Goal: Task Accomplishment & Management: Use online tool/utility

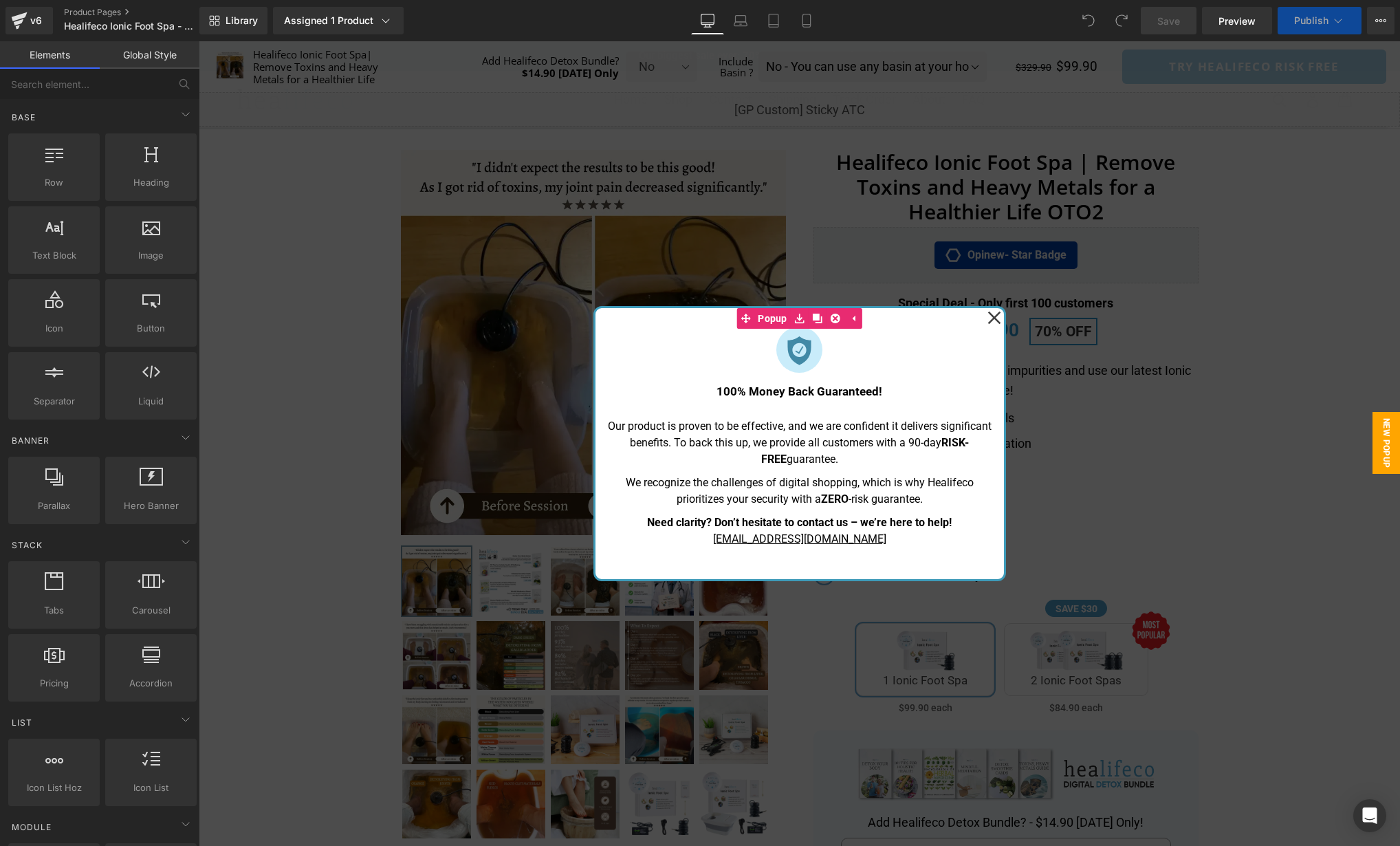
click at [994, 316] on icon at bounding box center [994, 318] width 13 height 13
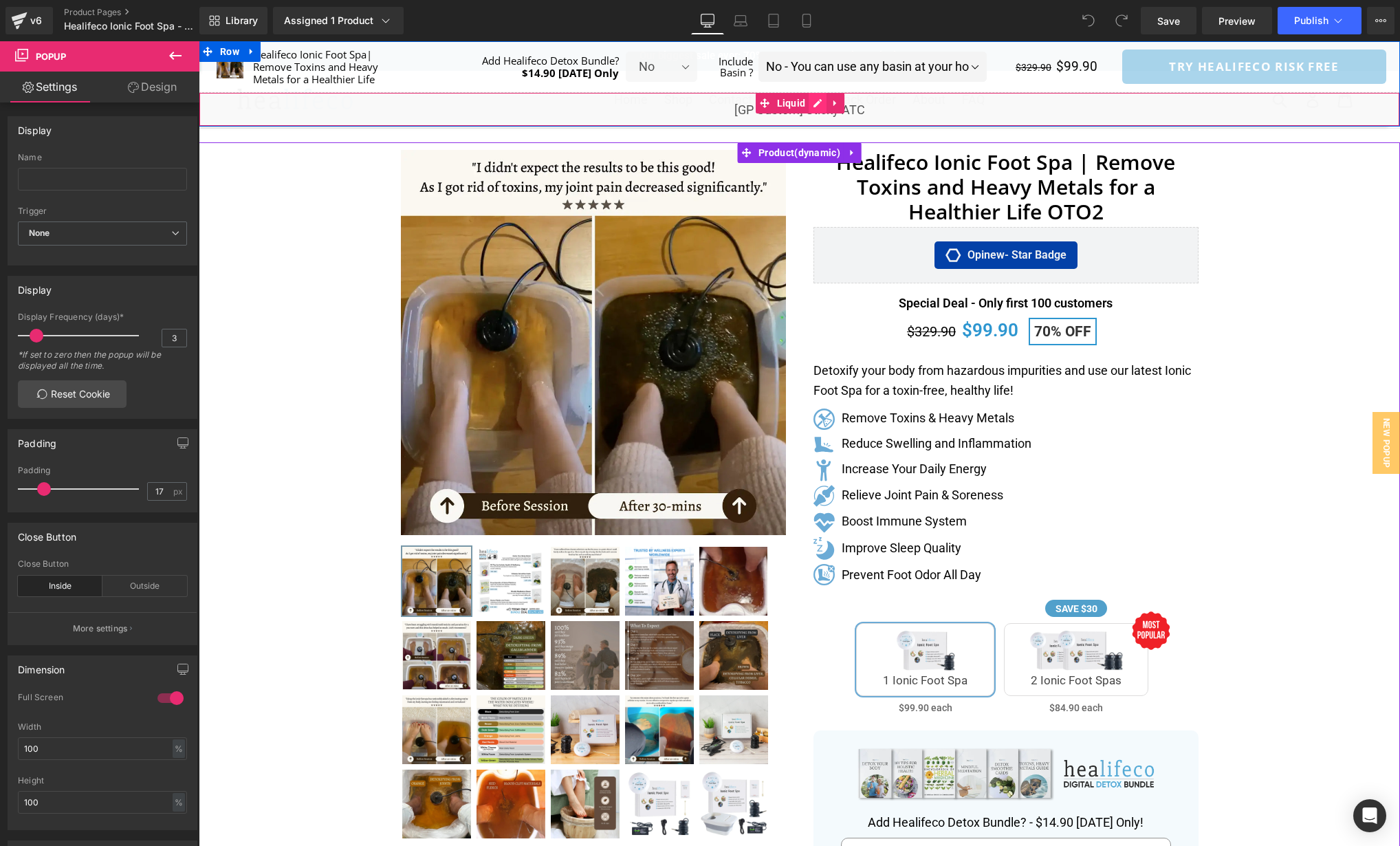
click at [819, 105] on div "Liquid" at bounding box center [799, 110] width 1201 height 34
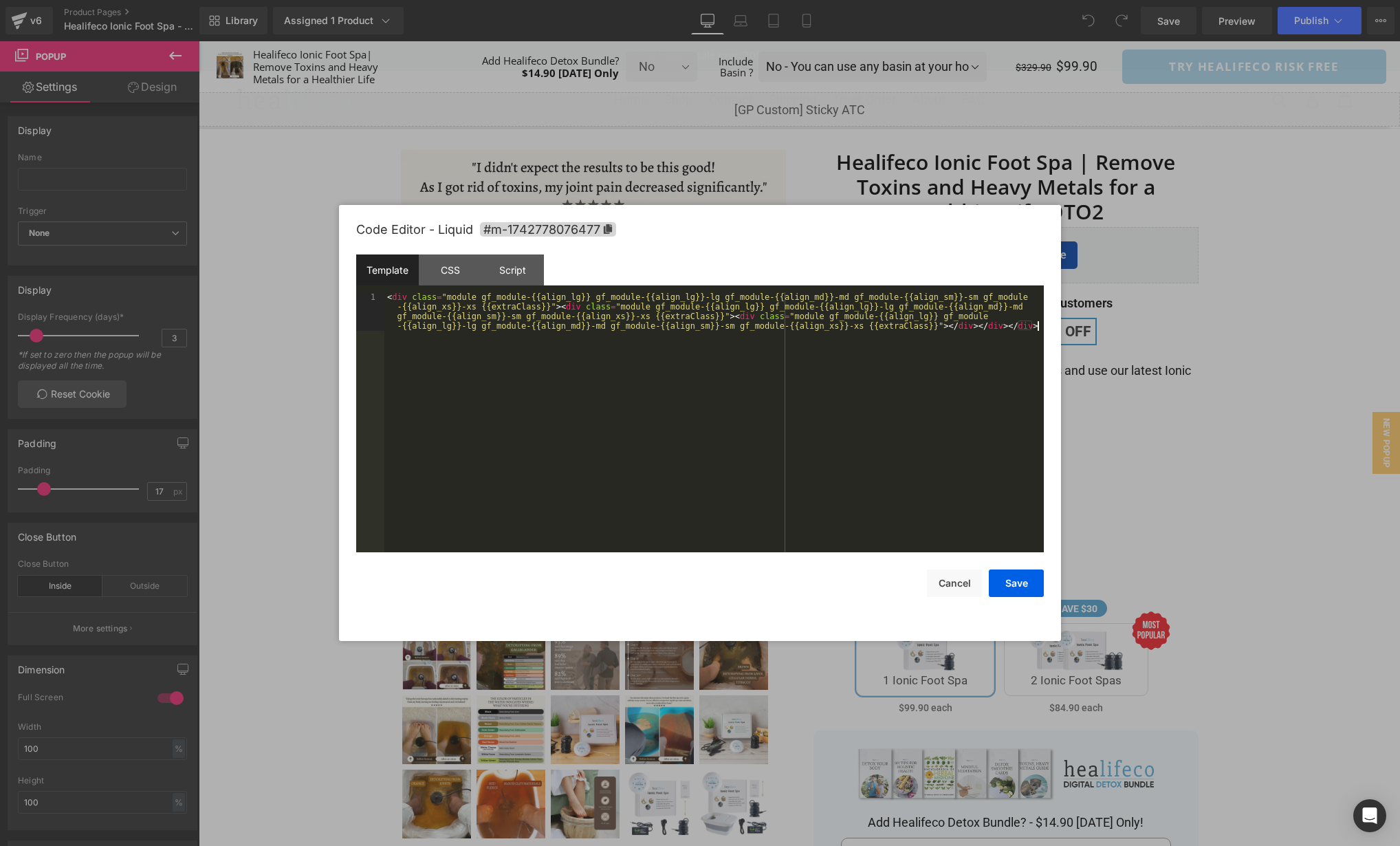
click at [801, 413] on div "< div class = "module gf_module-{{align_lg}} gf_module-{{align_lg}}-lg gf_modul…" at bounding box center [714, 460] width 659 height 337
click at [447, 272] on div "CSS" at bounding box center [450, 270] width 63 height 31
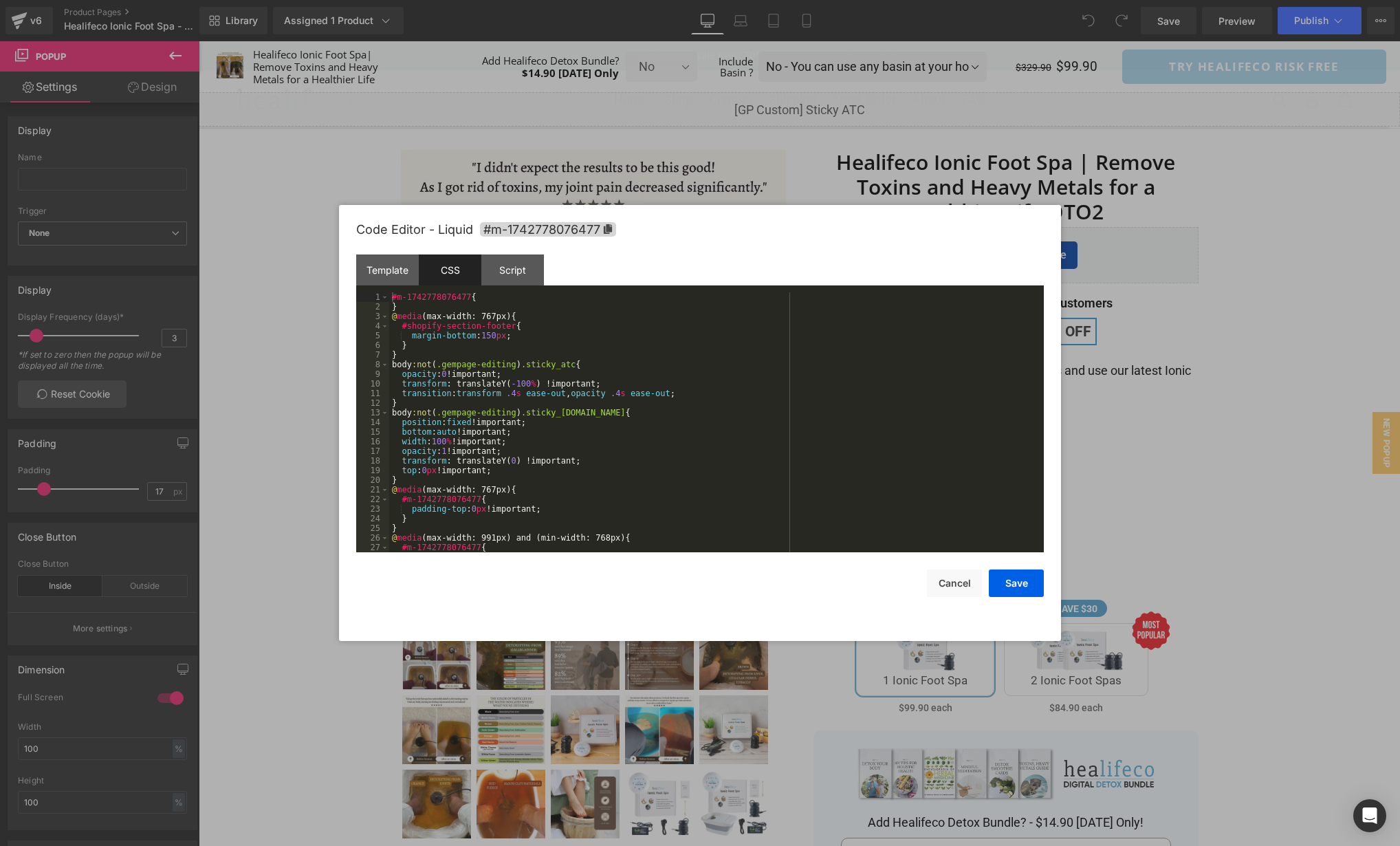
click at [789, 388] on div "#m-1742778076477 { } @ media (max-width: 767px) { #shopify-section-footer { mar…" at bounding box center [714, 432] width 649 height 280
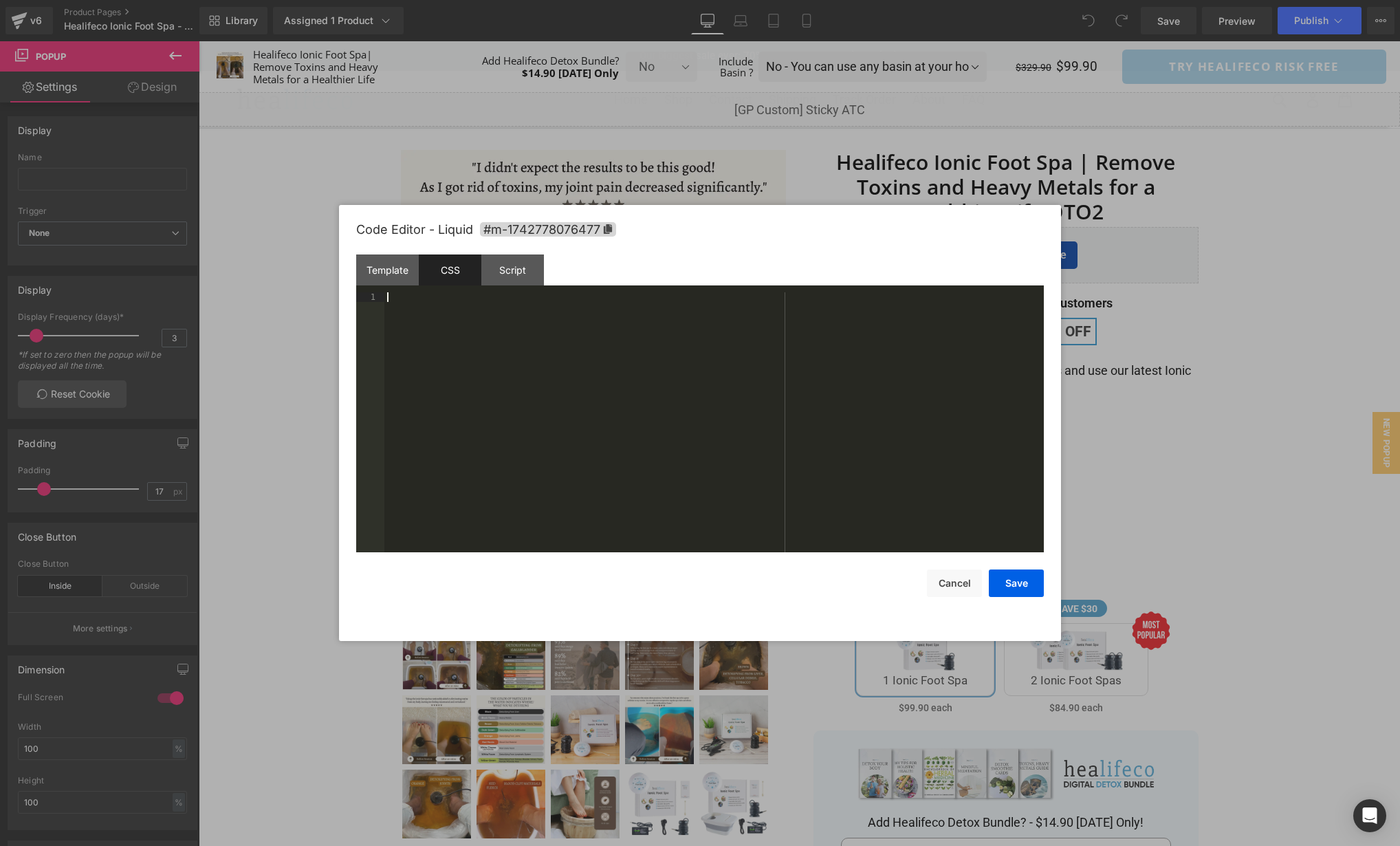
scroll to position [299, 0]
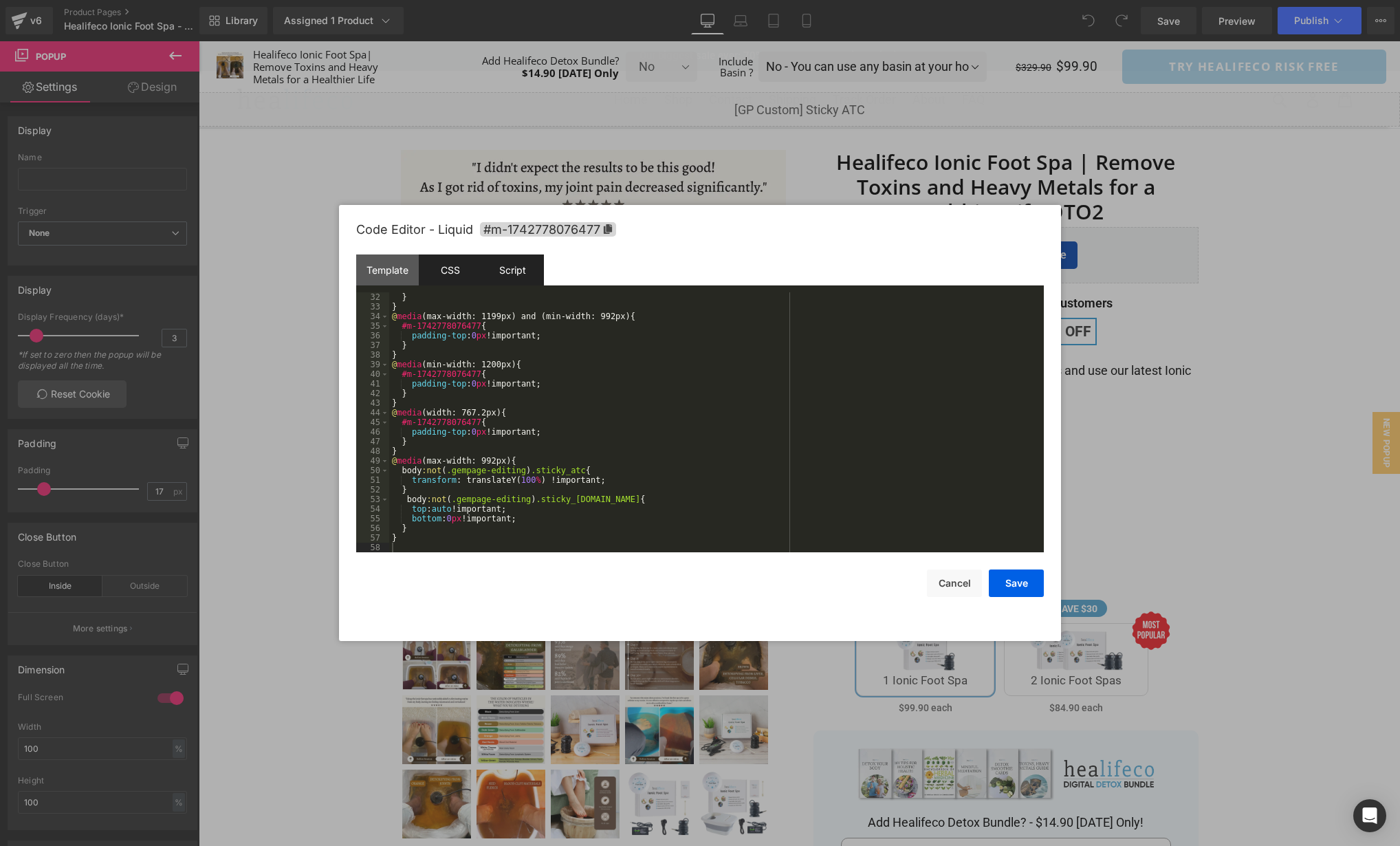
click at [529, 264] on div "Script" at bounding box center [512, 270] width 63 height 31
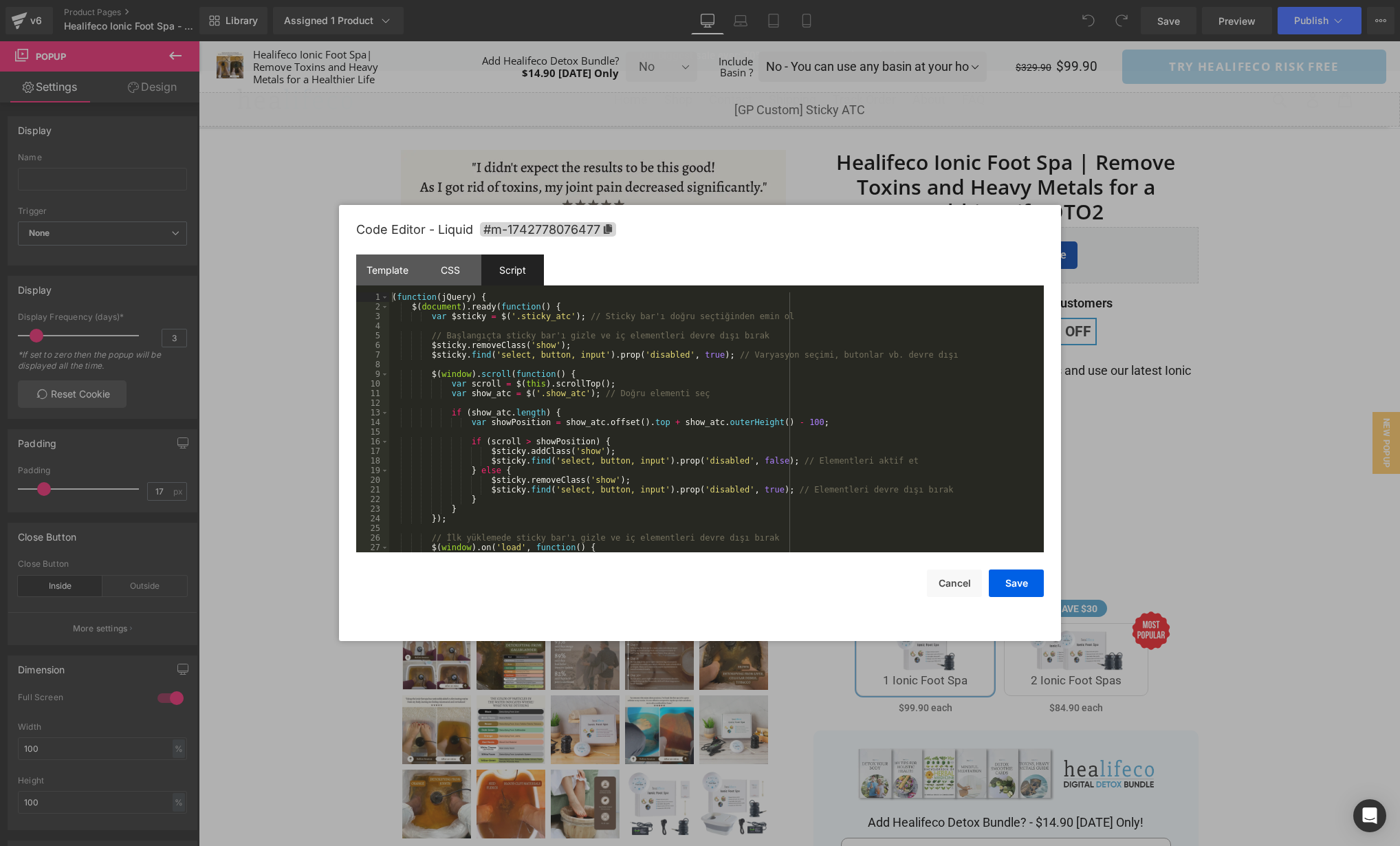
click at [845, 381] on div "( function ( jQuery ) { $ ( document ) . ready ( function ( ) { var $sticky = $…" at bounding box center [714, 432] width 649 height 280
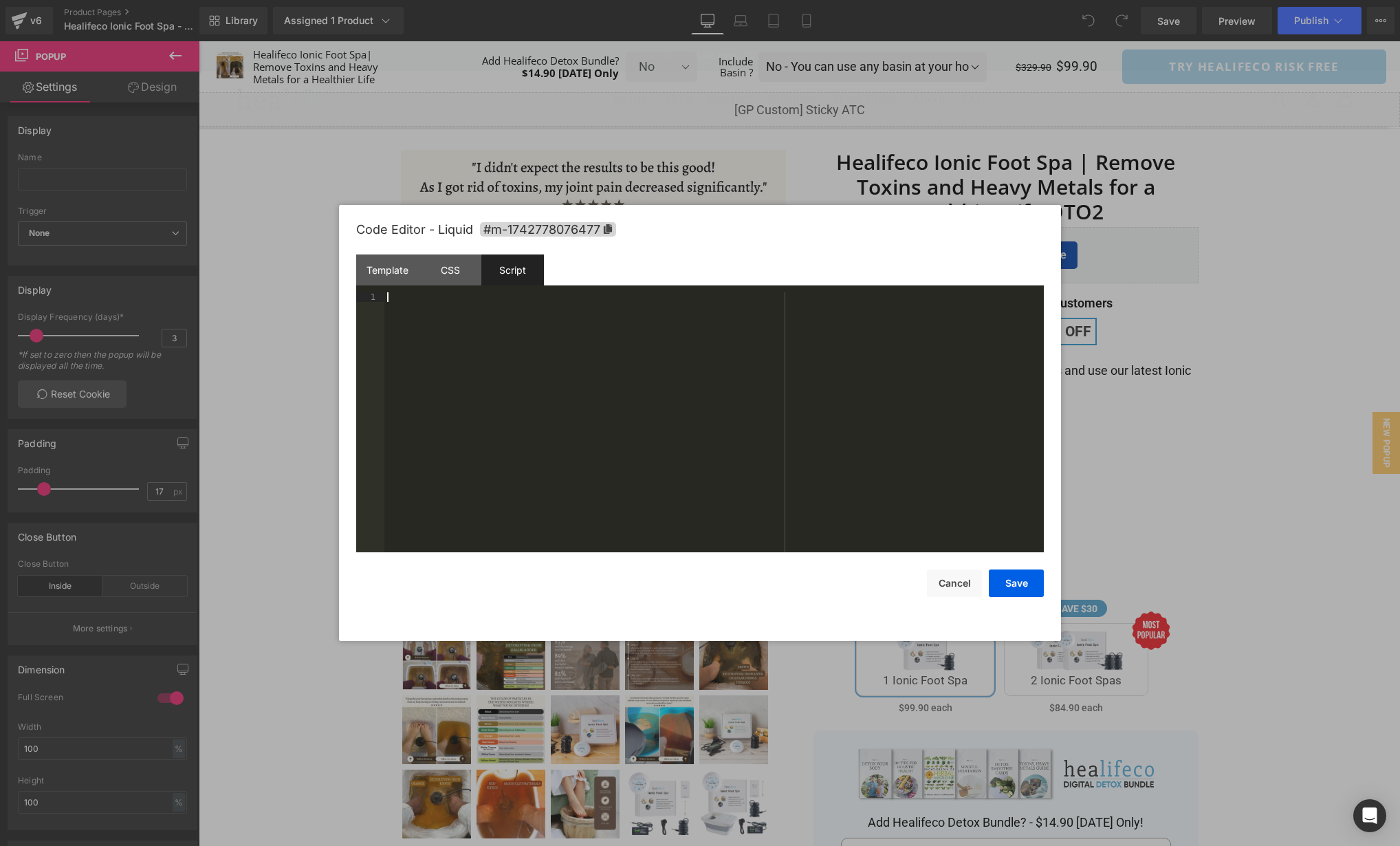
scroll to position [68, 0]
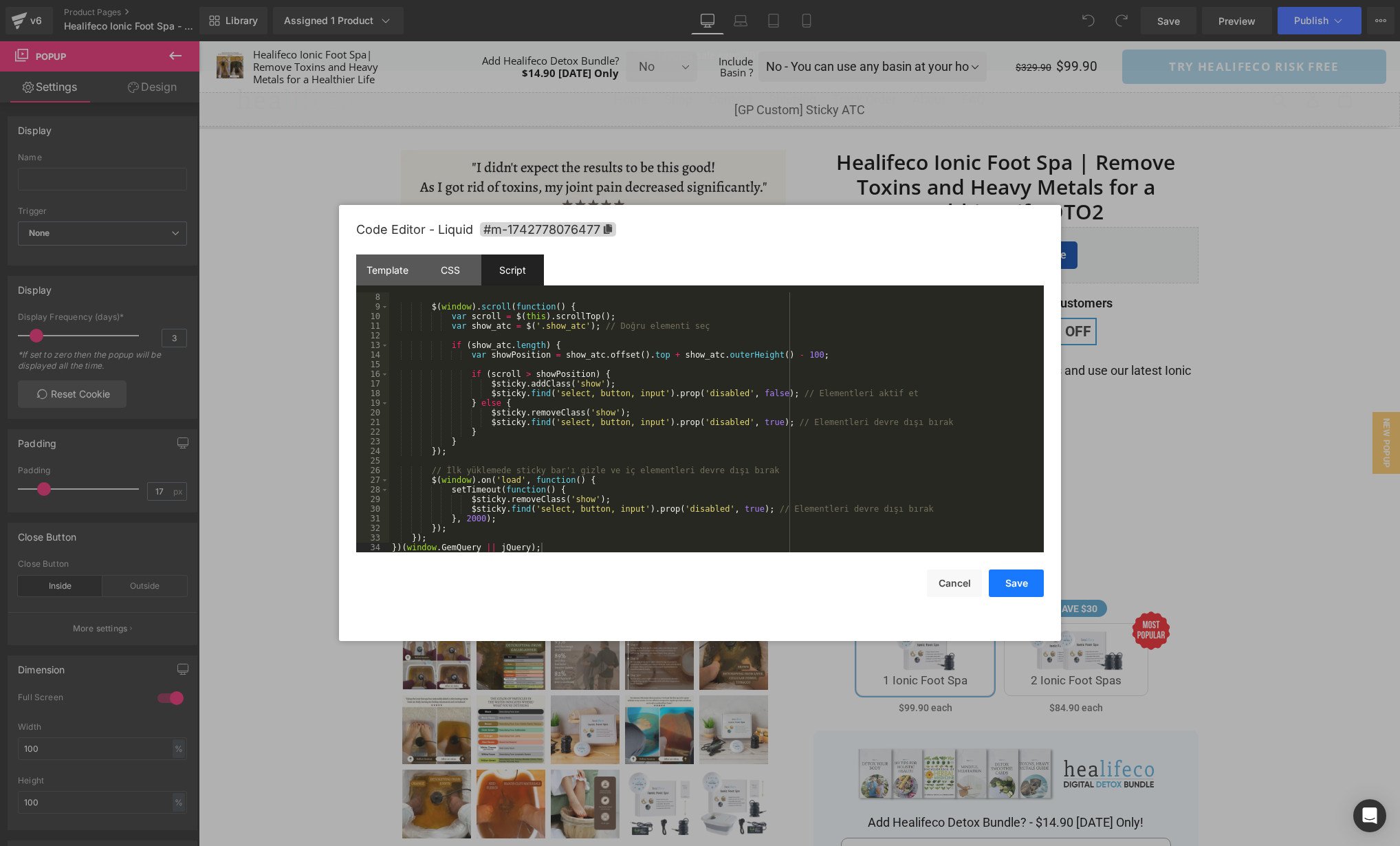
click at [1013, 582] on button "Save" at bounding box center [1016, 583] width 55 height 28
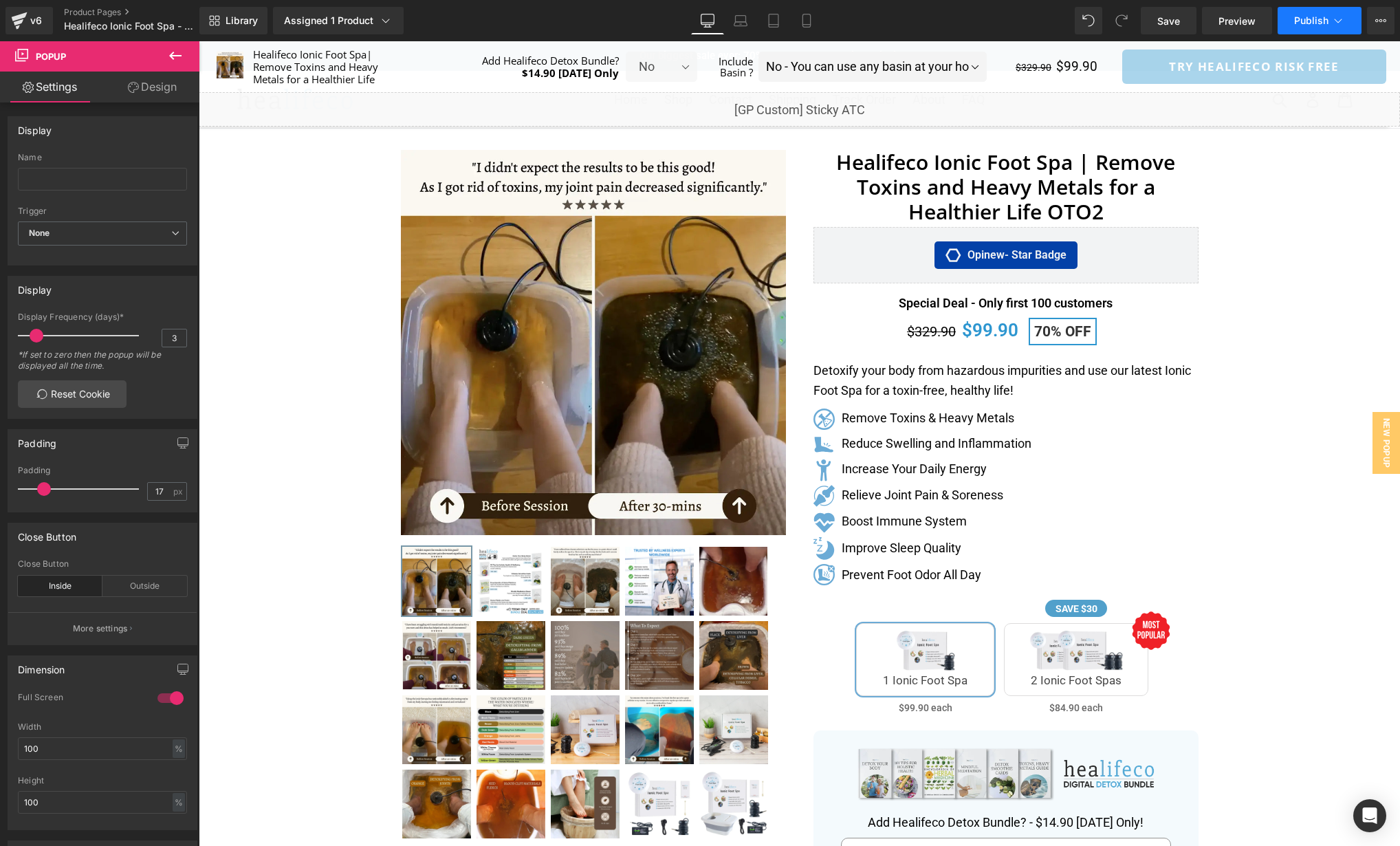
click at [1319, 18] on span "Publish" at bounding box center [1311, 21] width 34 height 11
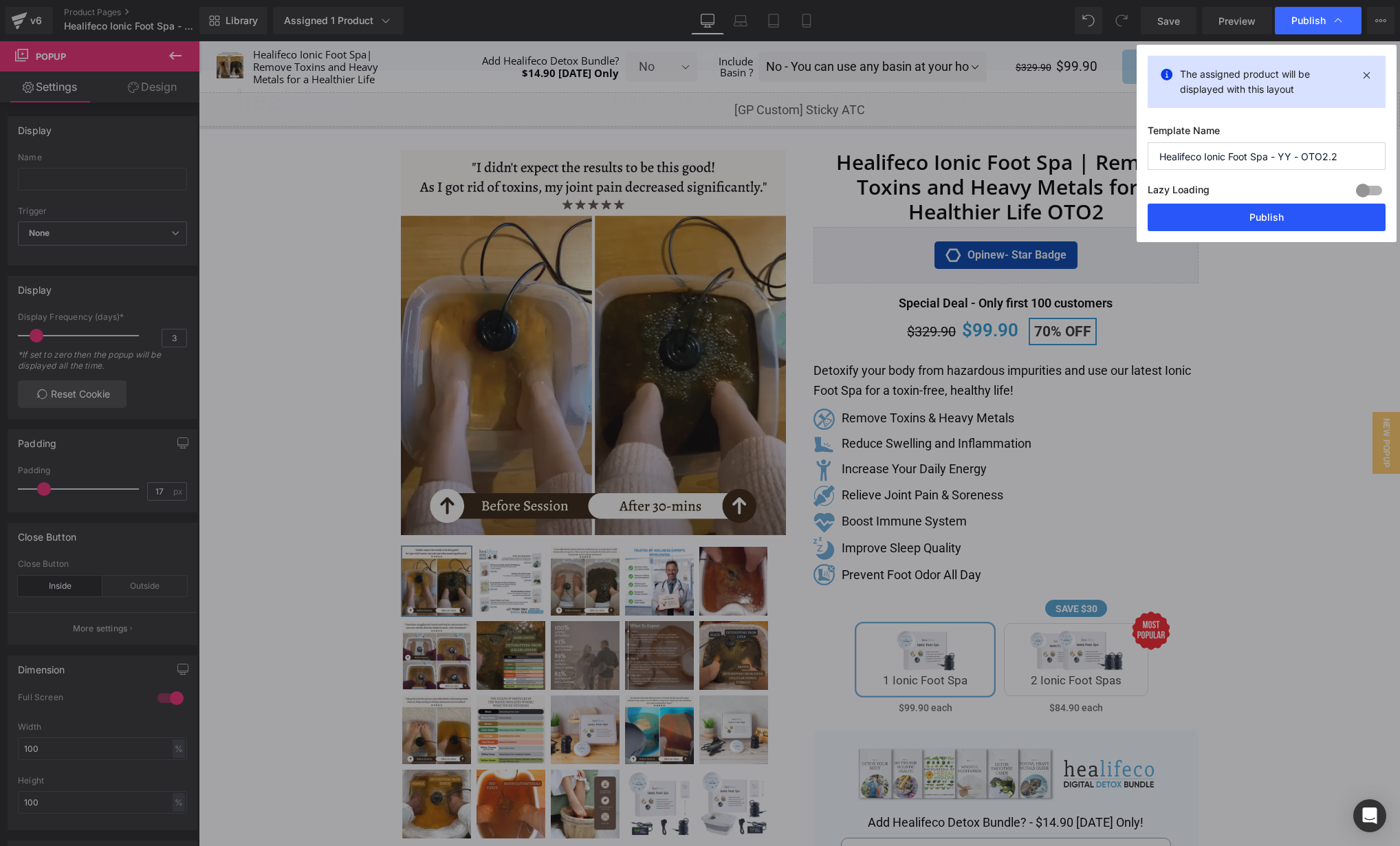
click at [1277, 220] on button "Publish" at bounding box center [1265, 217] width 238 height 28
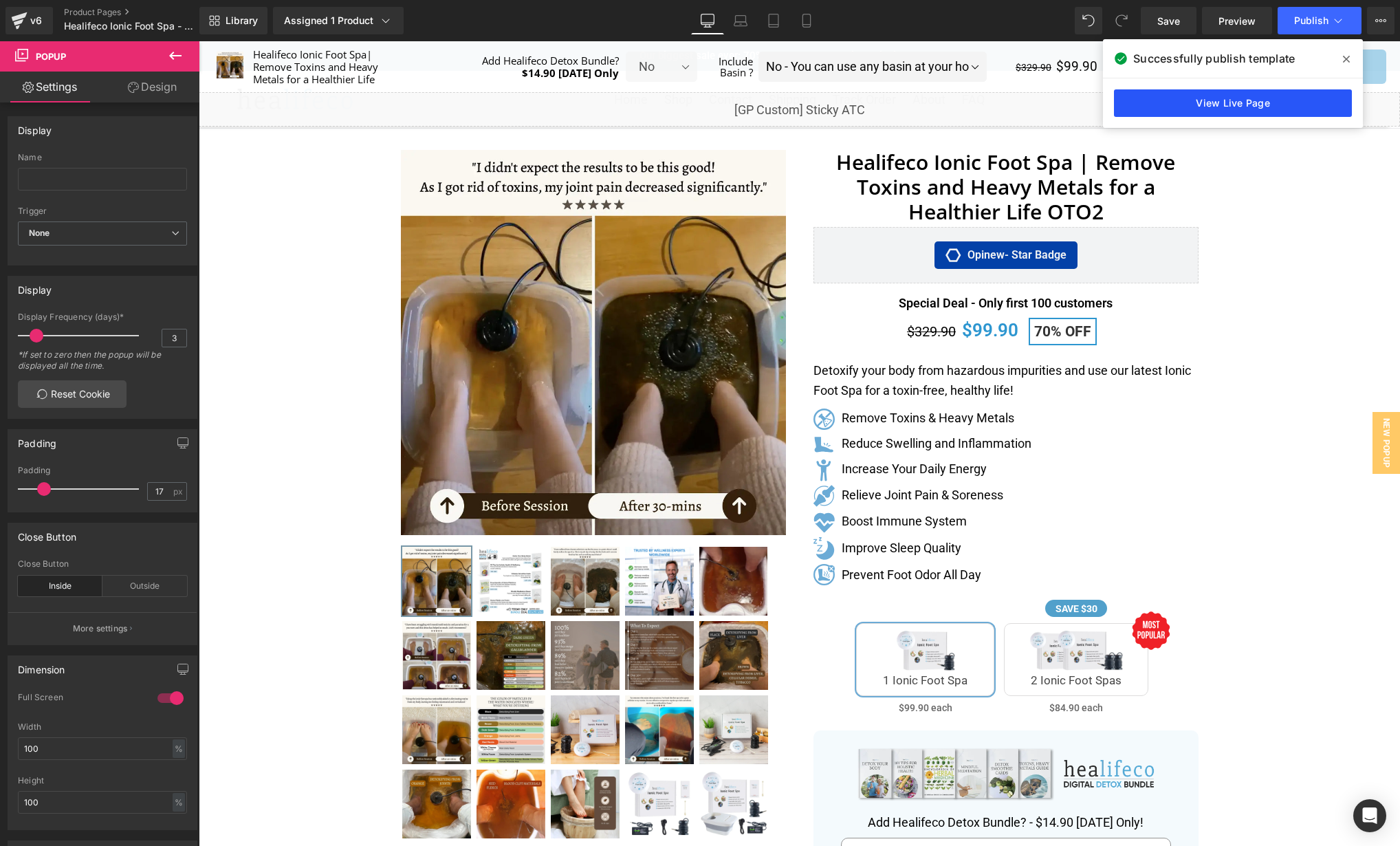
click at [1219, 99] on link "View Live Page" at bounding box center [1232, 103] width 238 height 28
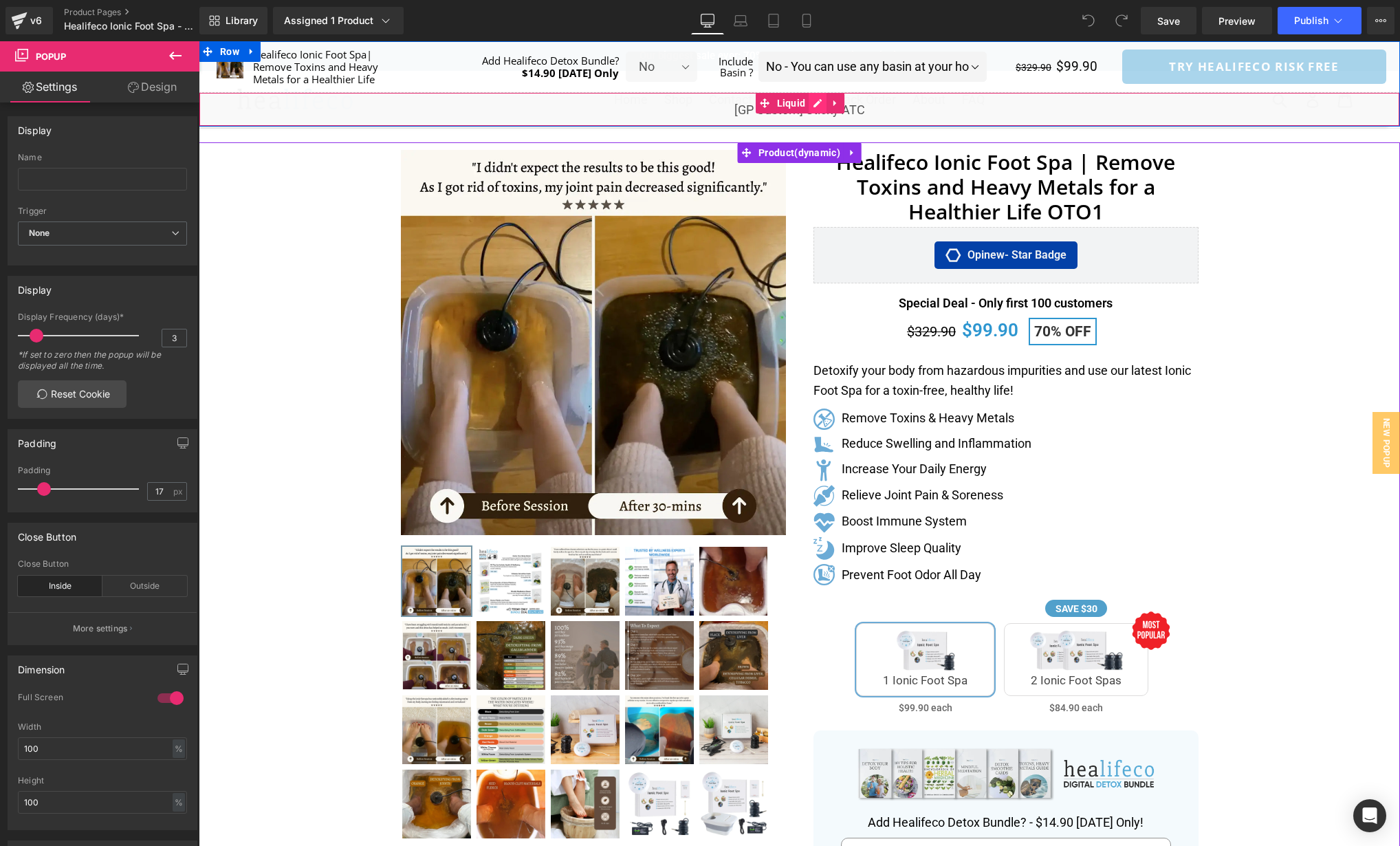
click at [820, 102] on div "Liquid" at bounding box center [799, 110] width 1201 height 34
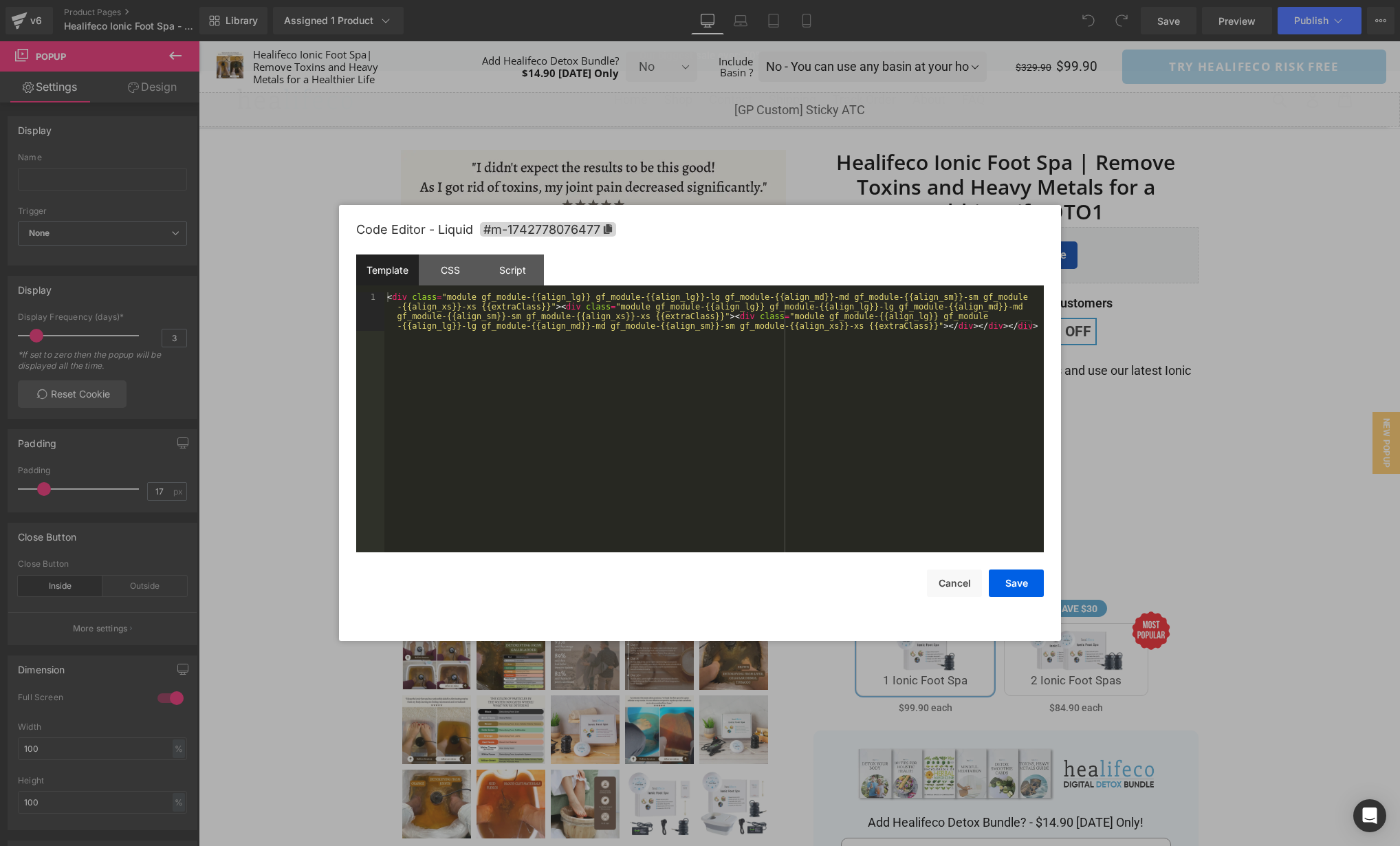
click at [808, 379] on div "< div class = "module gf_module-{{align_lg}} gf_module-{{align_lg}}-lg gf_modul…" at bounding box center [714, 460] width 659 height 337
click at [453, 284] on div "CSS" at bounding box center [450, 270] width 63 height 31
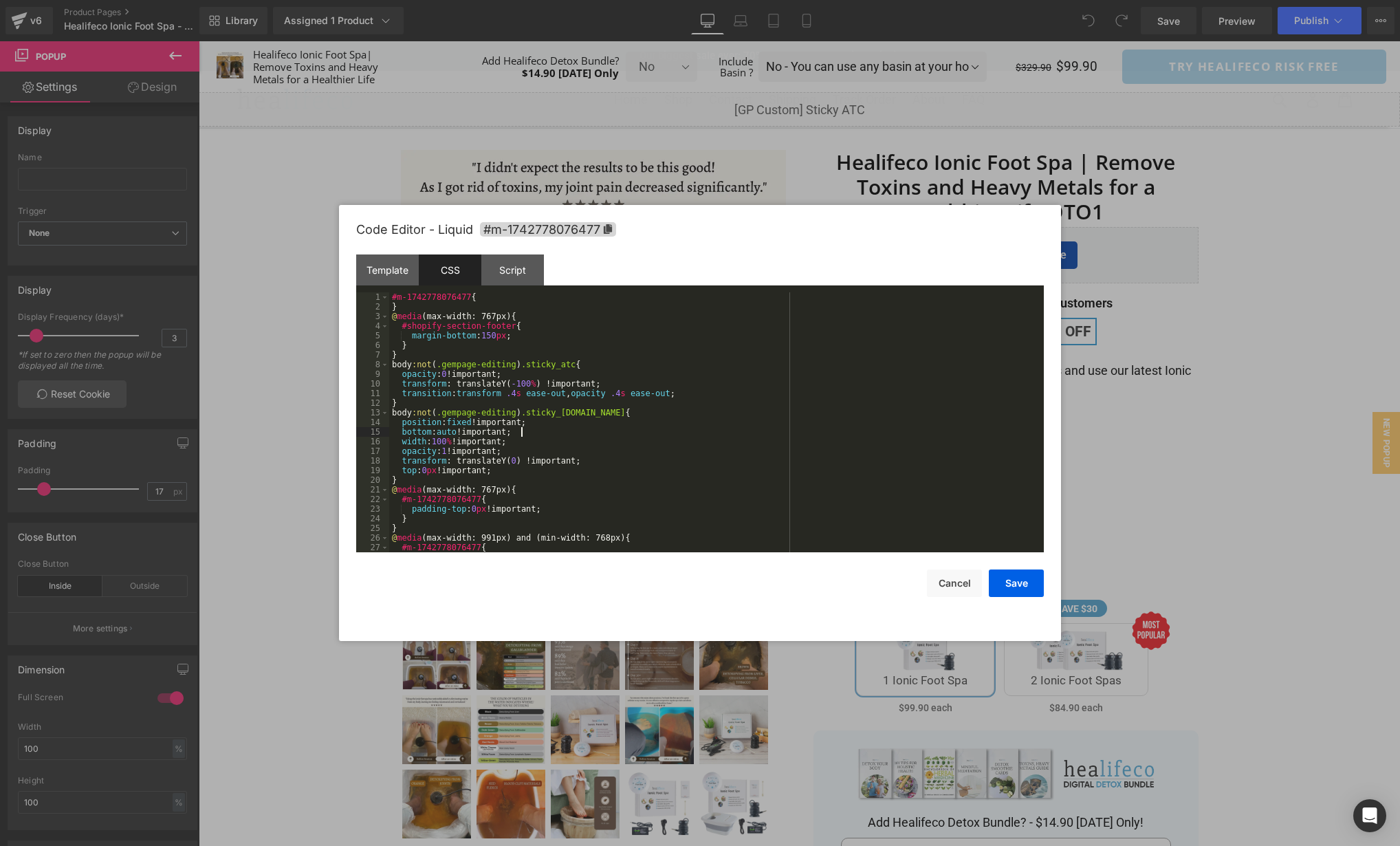
click at [777, 432] on div "#m-1742778076477 { } @ media (max-width: 767px) { #shopify-section-footer { mar…" at bounding box center [714, 432] width 649 height 280
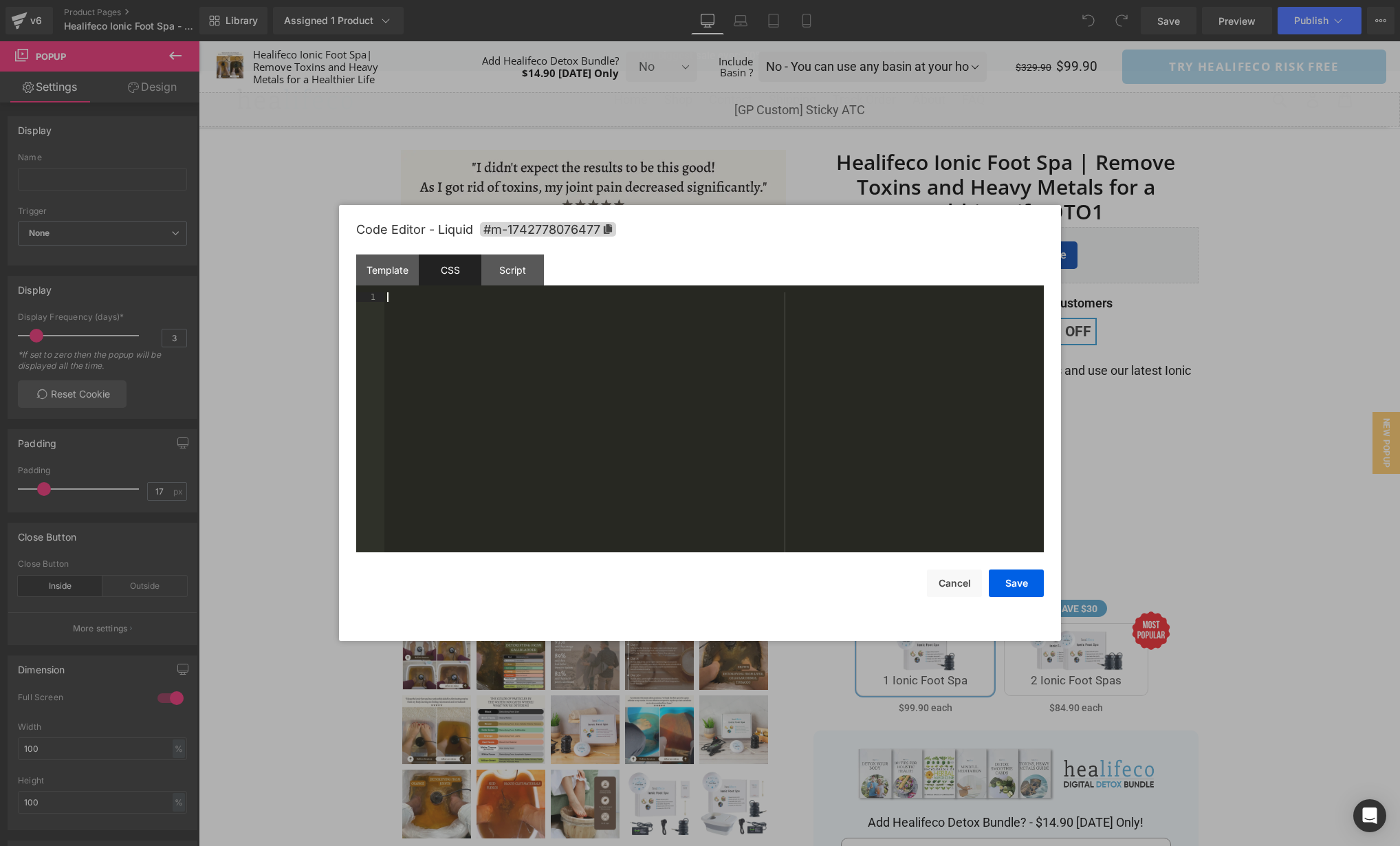
scroll to position [299, 0]
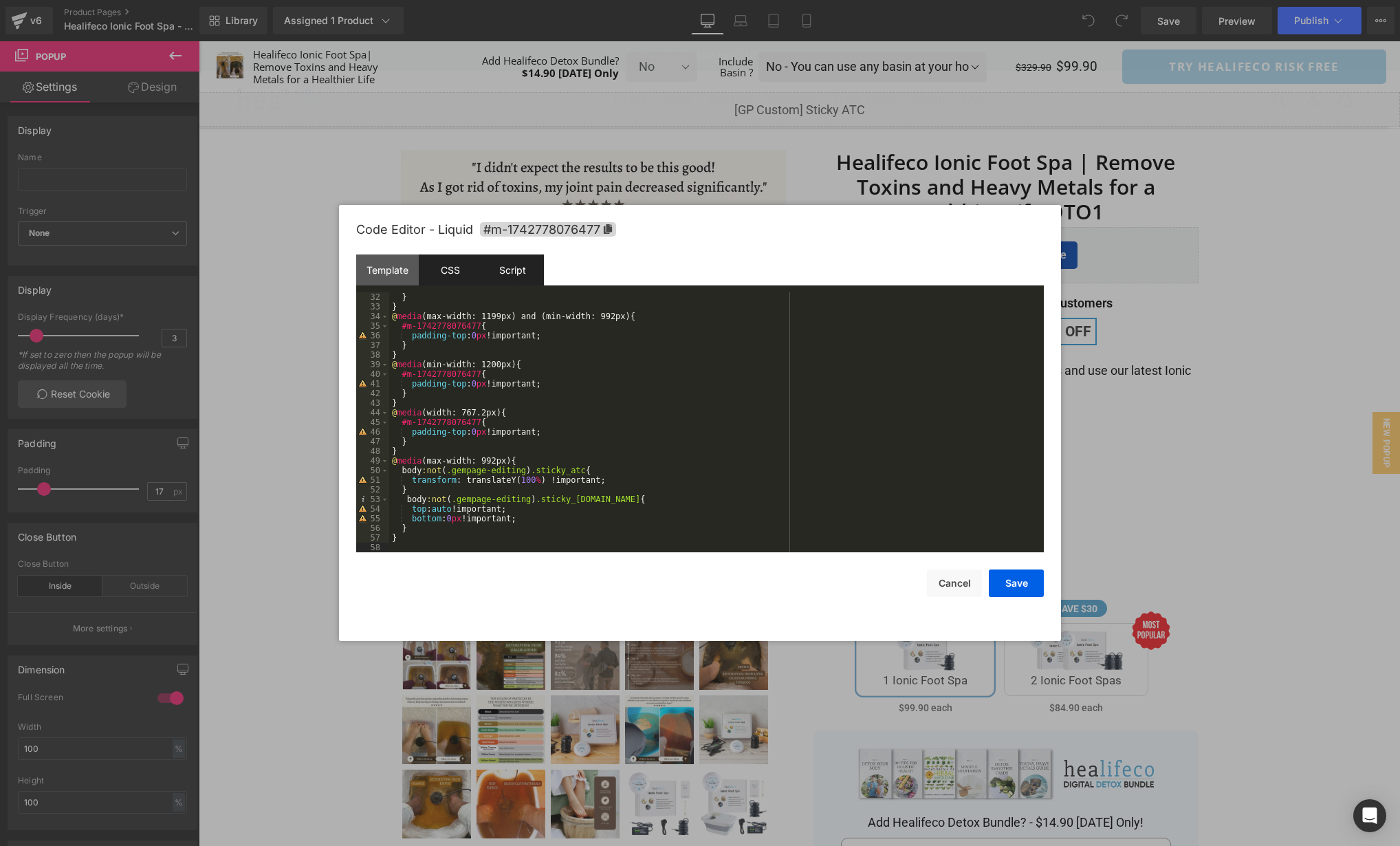
click at [516, 265] on div "Script" at bounding box center [512, 270] width 63 height 31
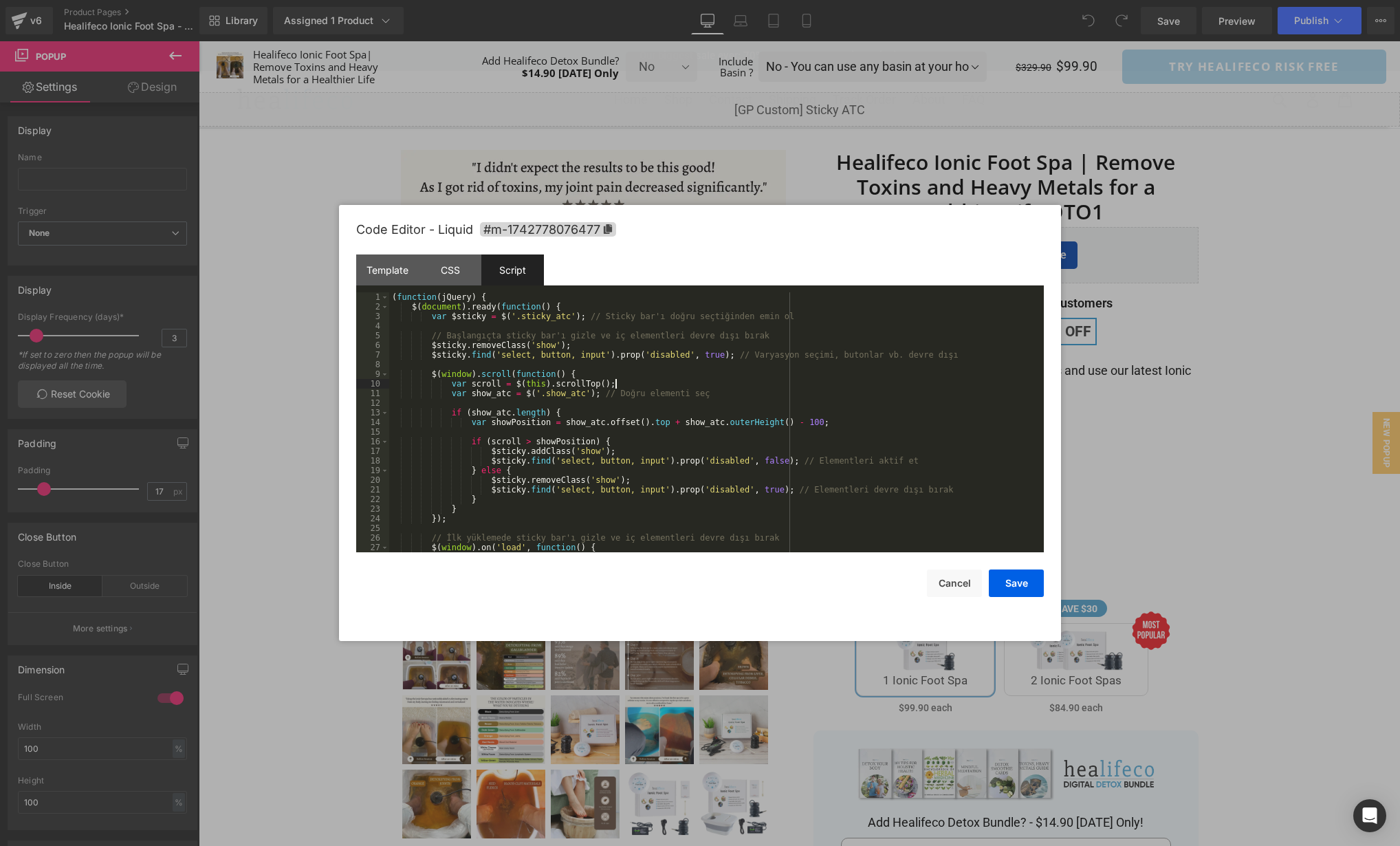
click at [911, 388] on div "( function ( jQuery ) { $ ( document ) . ready ( function ( ) { var $sticky = $…" at bounding box center [714, 432] width 649 height 280
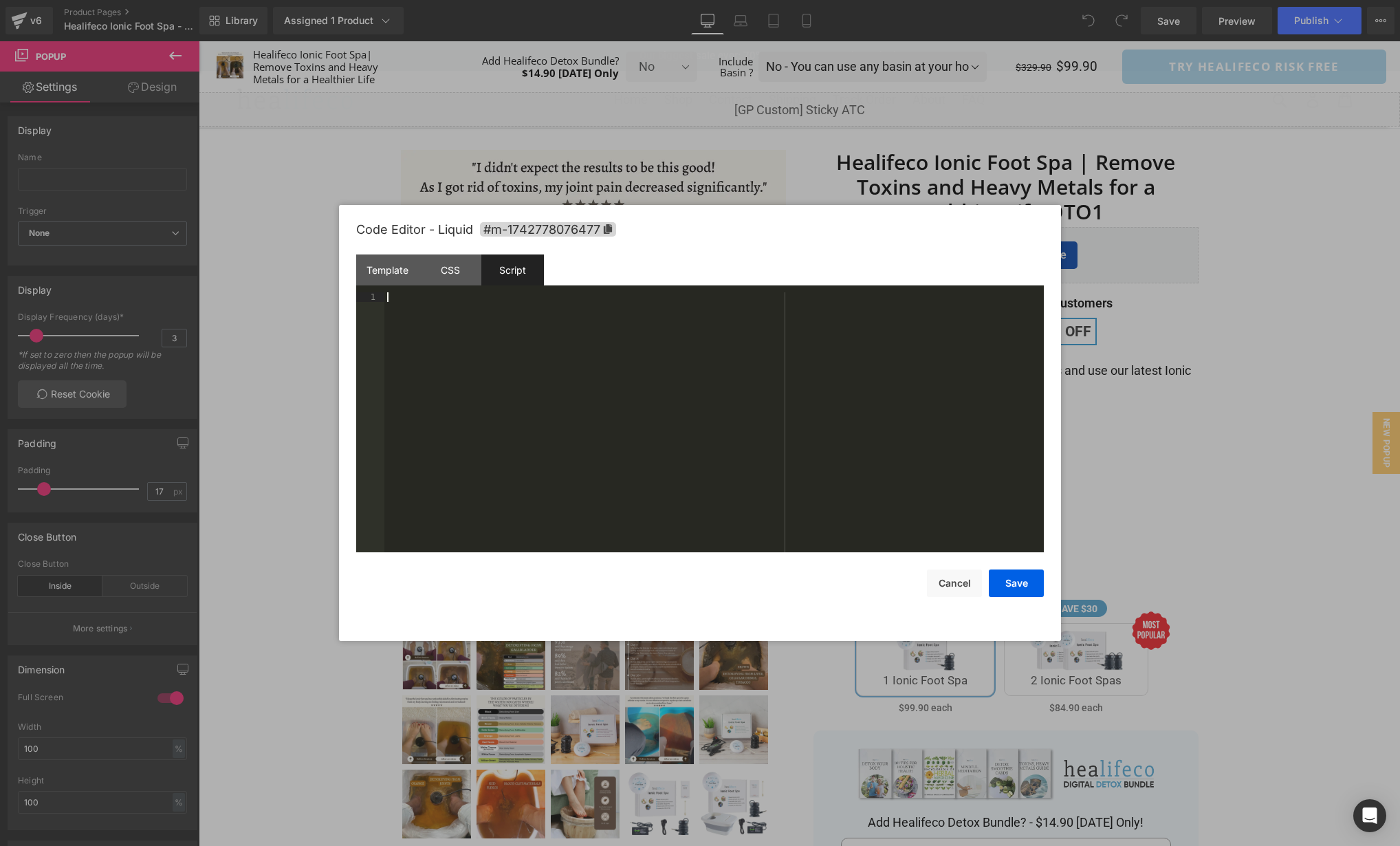
scroll to position [68, 0]
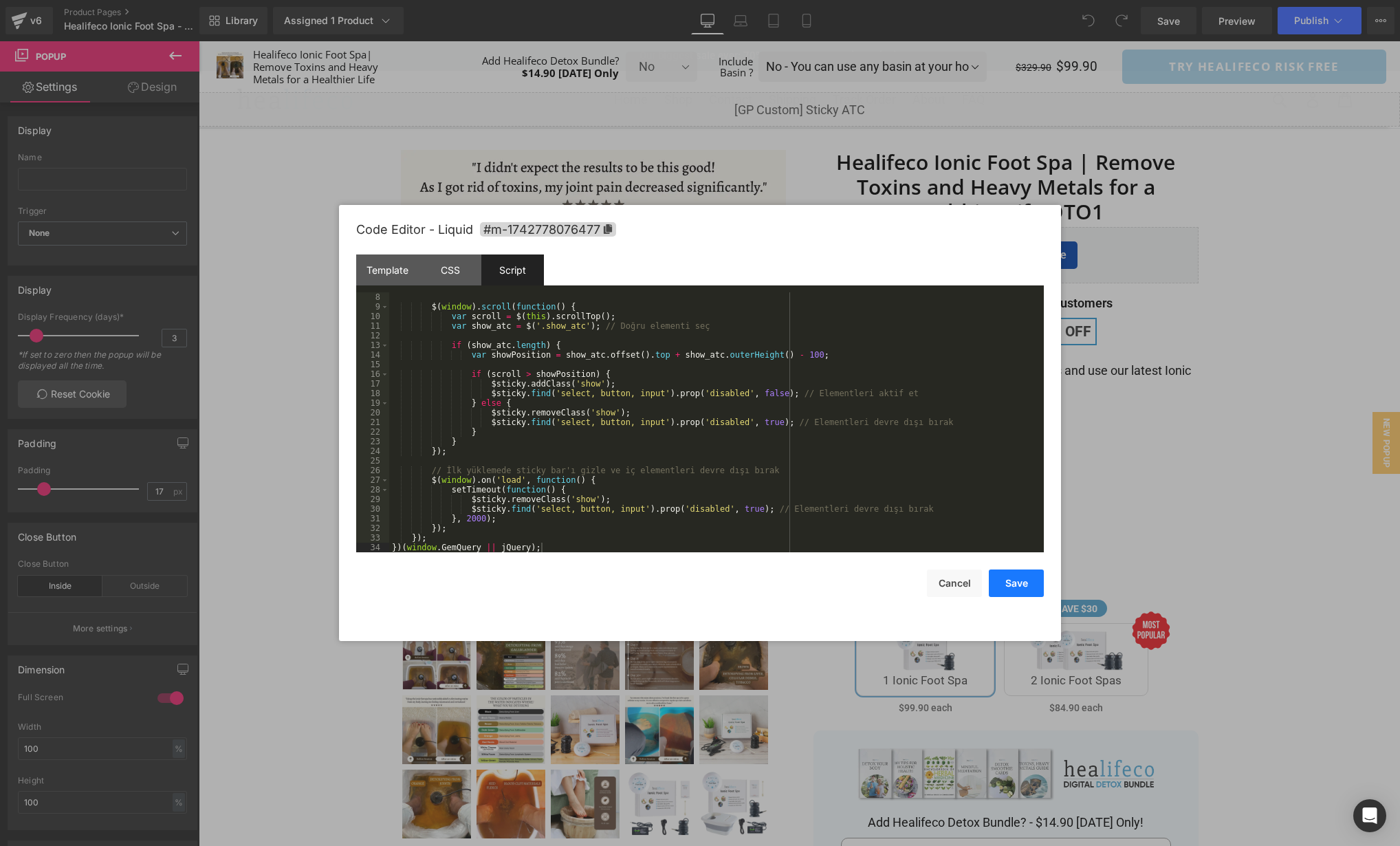
click at [1022, 584] on button "Save" at bounding box center [1016, 583] width 55 height 28
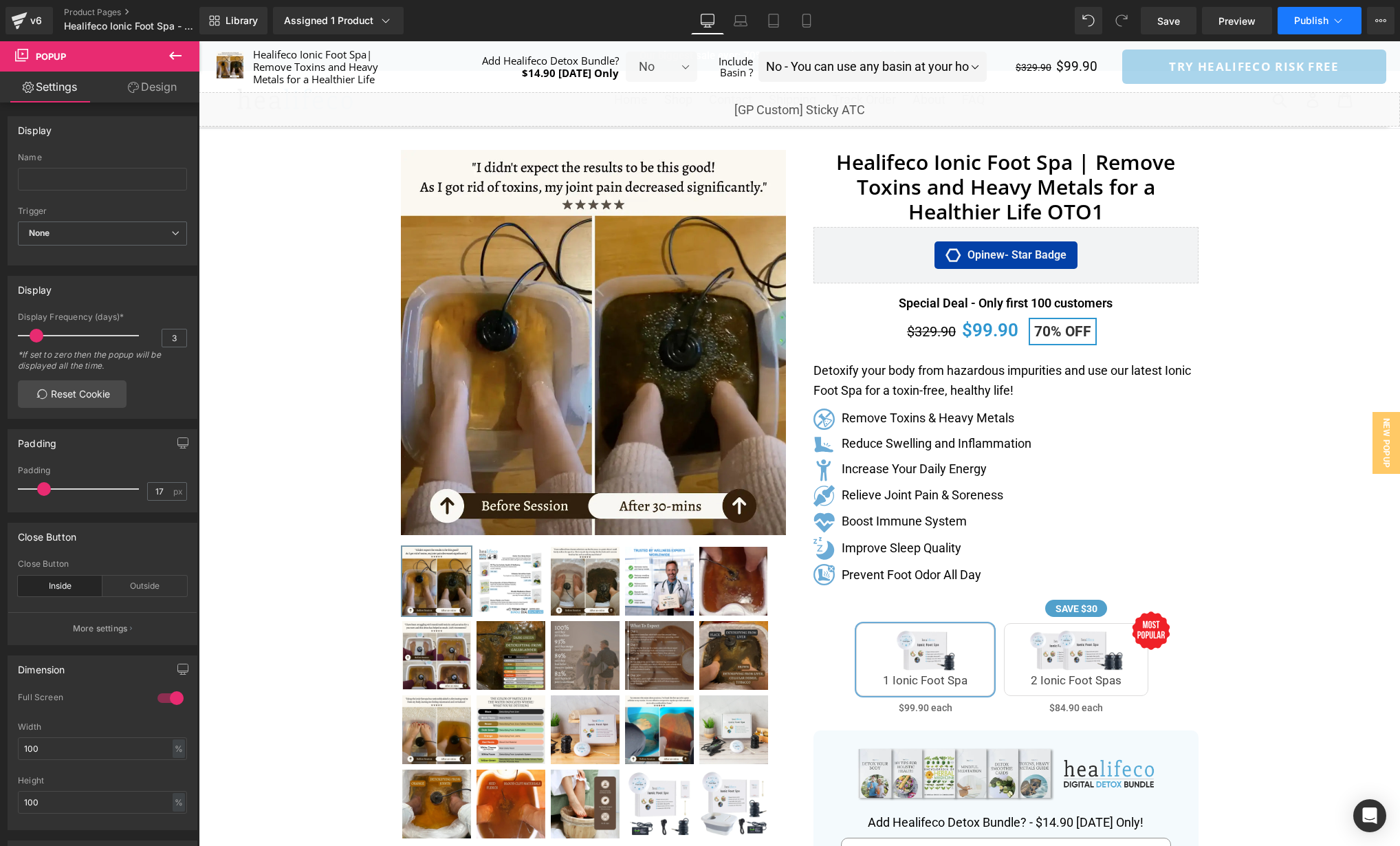
click at [1306, 25] on span "Publish" at bounding box center [1311, 21] width 34 height 11
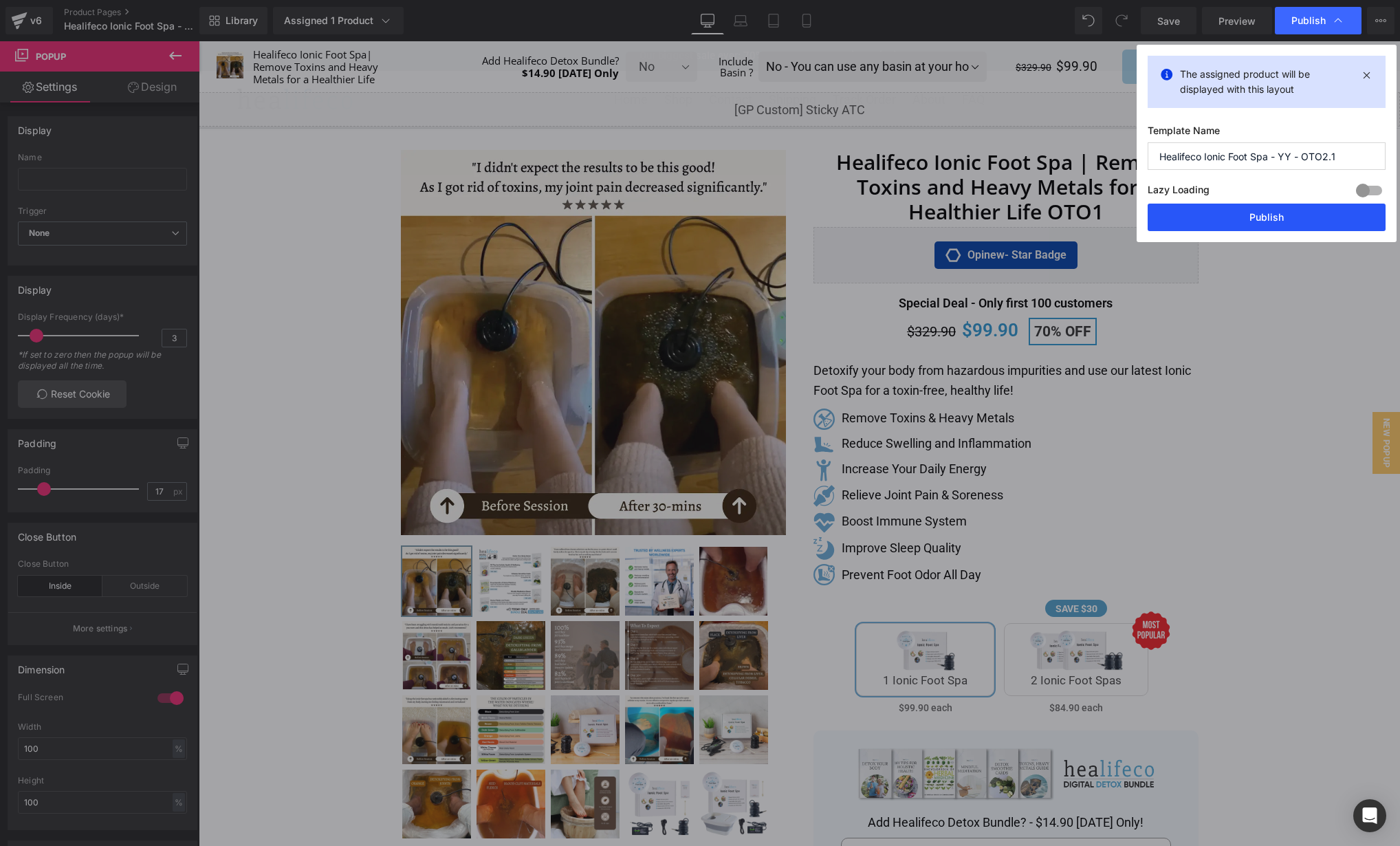
click at [1289, 216] on button "Publish" at bounding box center [1265, 217] width 238 height 28
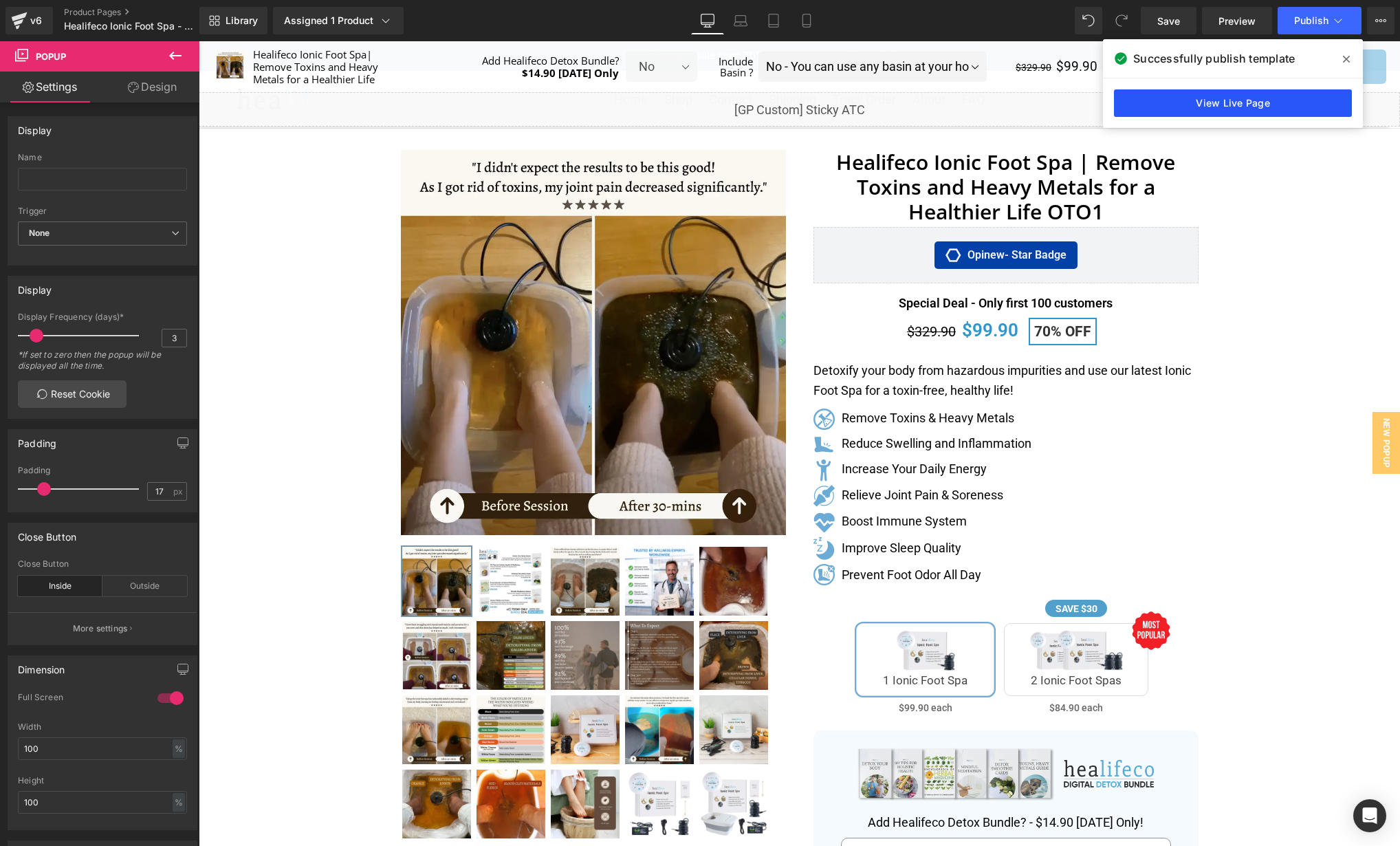
click at [1252, 105] on link "View Live Page" at bounding box center [1232, 103] width 238 height 28
